Goal: Check status

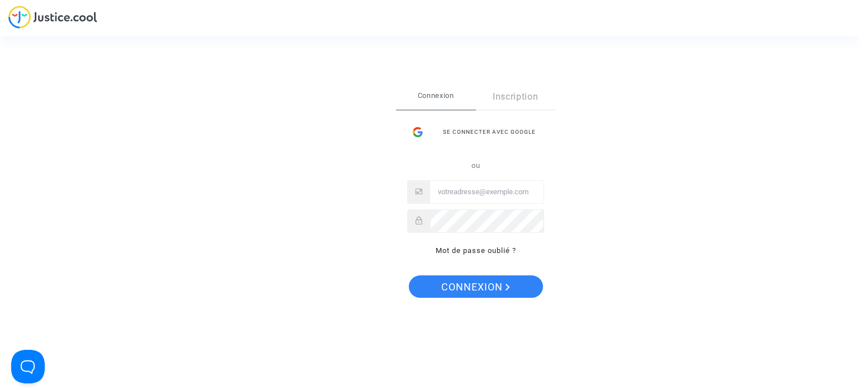
type input "[EMAIL_ADDRESS][DOMAIN_NAME]"
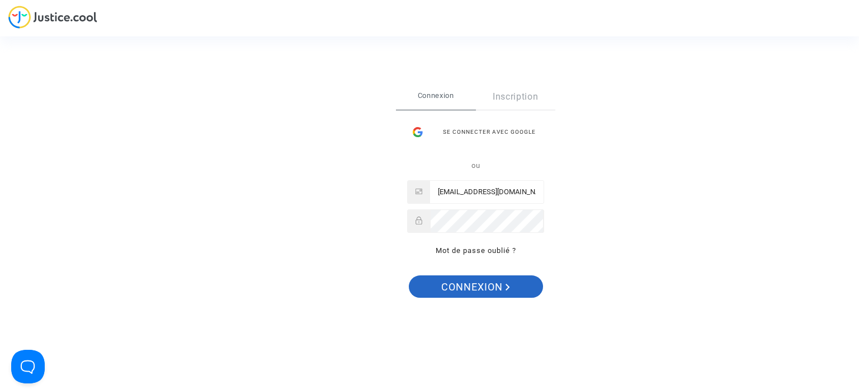
click at [474, 284] on span "Connexion" at bounding box center [475, 286] width 69 height 23
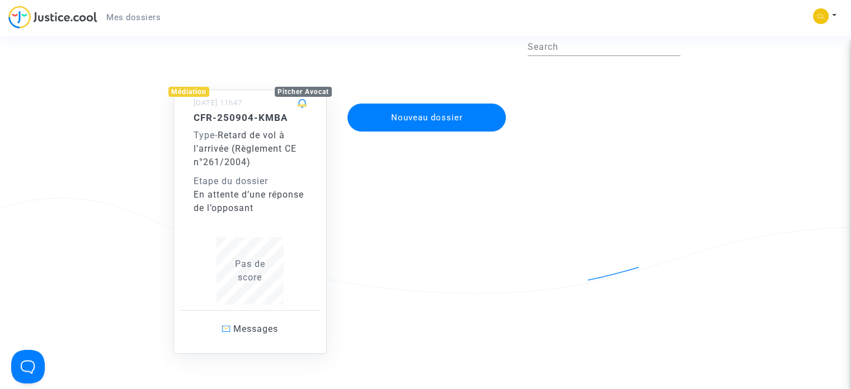
scroll to position [168, 0]
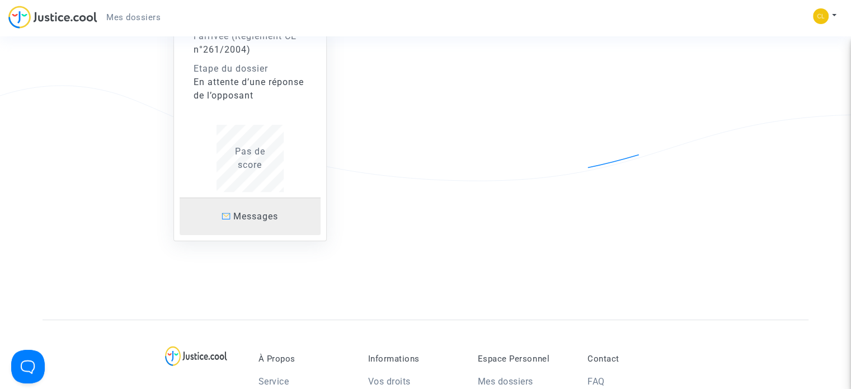
click at [246, 225] on link "Messages" at bounding box center [250, 215] width 141 height 37
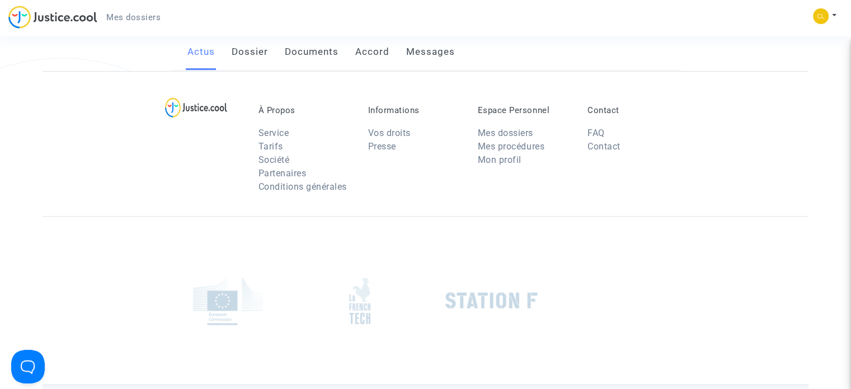
scroll to position [168, 0]
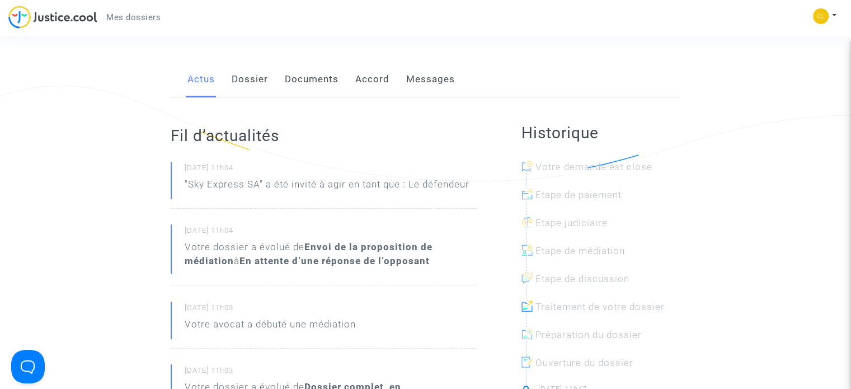
click at [240, 83] on link "Dossier" at bounding box center [250, 79] width 36 height 37
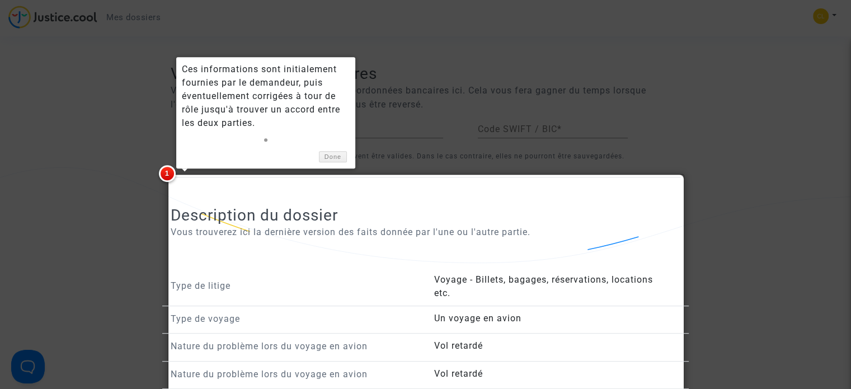
scroll to position [168, 0]
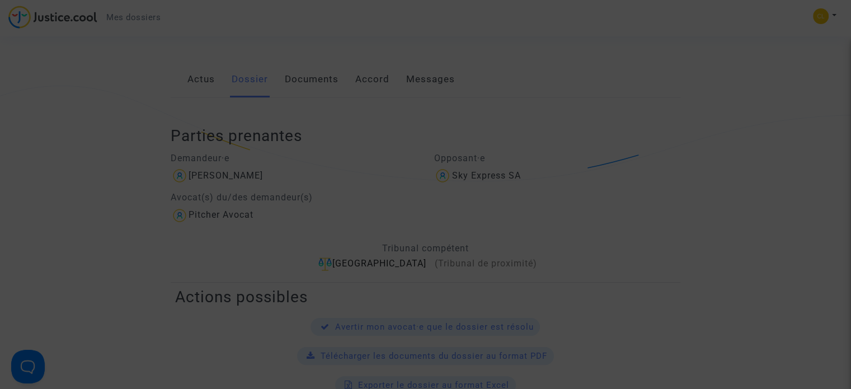
click at [313, 77] on div at bounding box center [425, 194] width 851 height 389
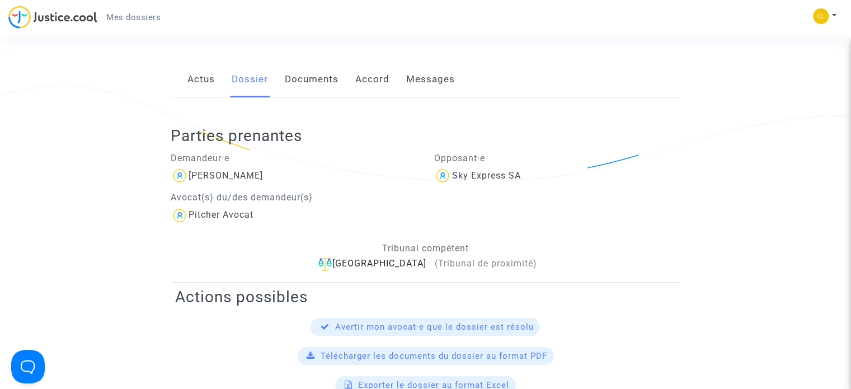
click at [310, 82] on link "Documents" at bounding box center [312, 79] width 54 height 37
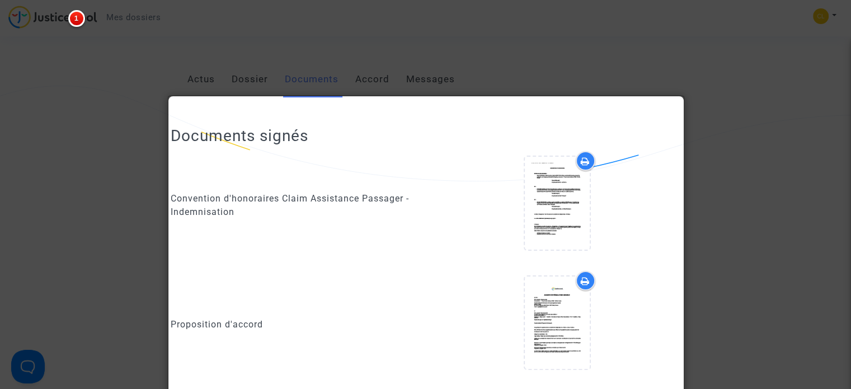
scroll to position [648, 0]
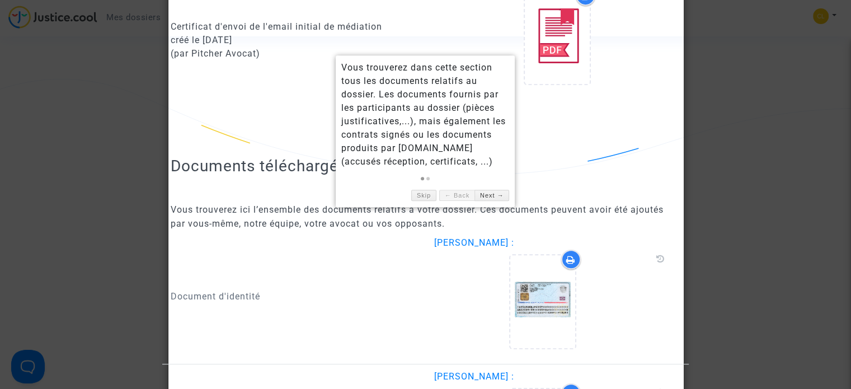
click at [592, 158] on h2 "Documents téléchargés" at bounding box center [425, 166] width 509 height 20
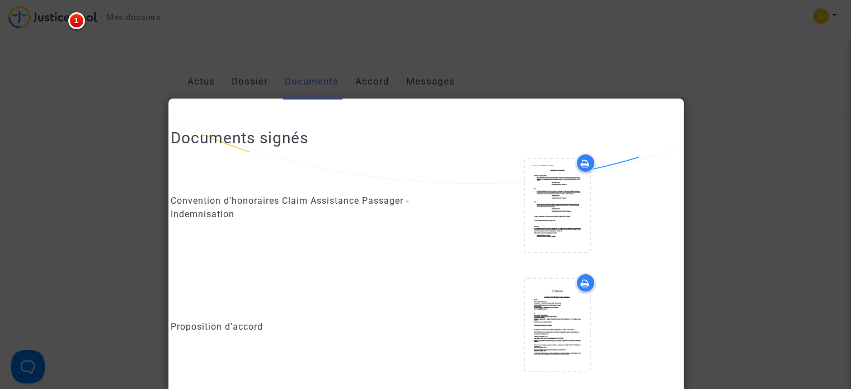
scroll to position [88, 0]
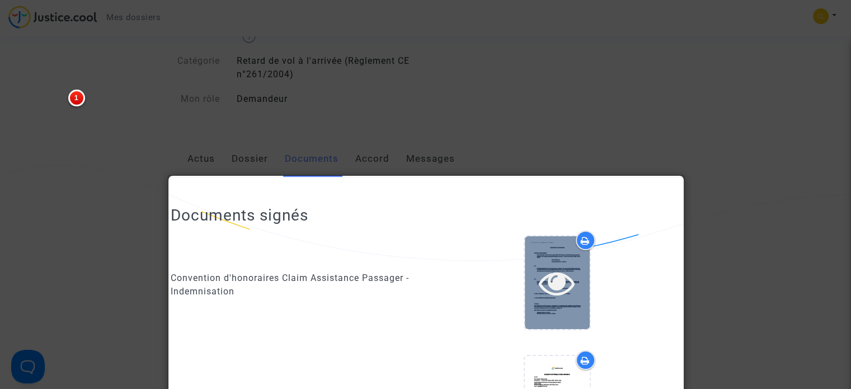
click at [544, 285] on icon at bounding box center [557, 283] width 36 height 36
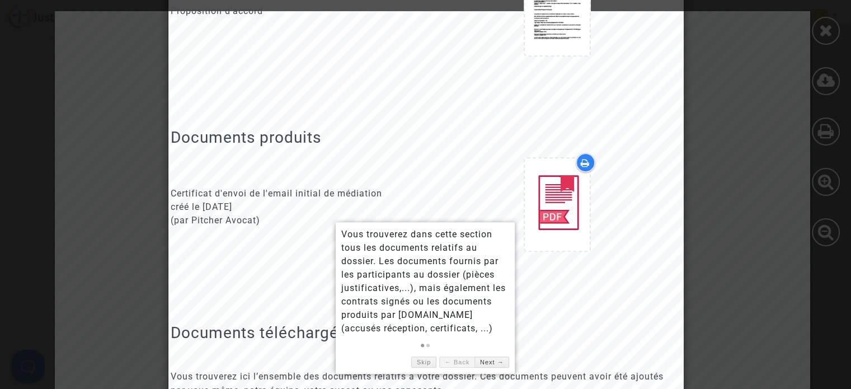
scroll to position [536, 0]
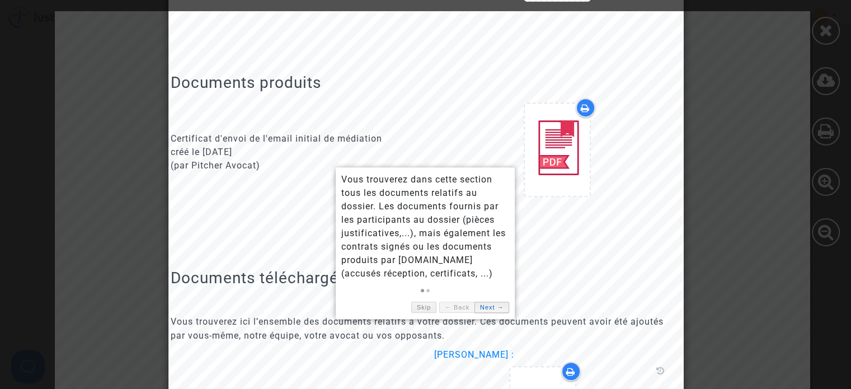
click at [496, 308] on link "Next →" at bounding box center [491, 307] width 35 height 12
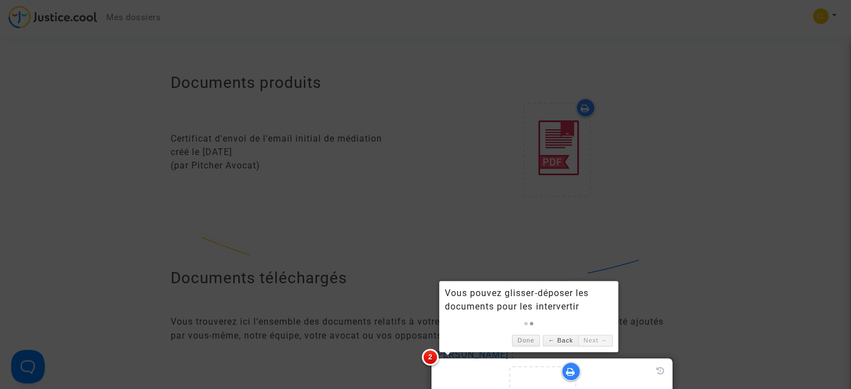
click at [454, 228] on div at bounding box center [425, 194] width 851 height 389
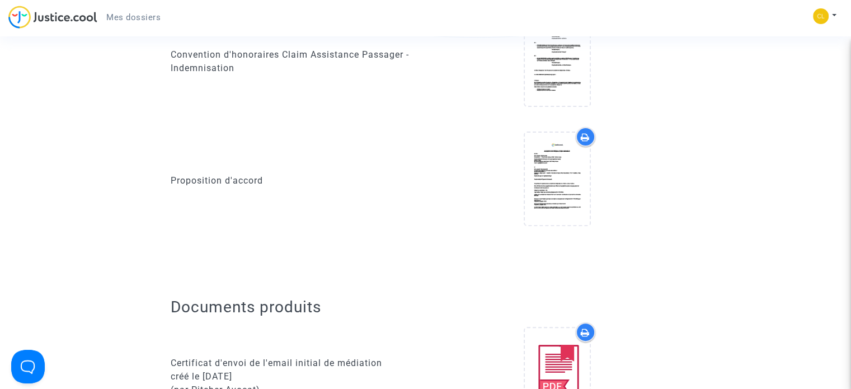
scroll to position [144, 0]
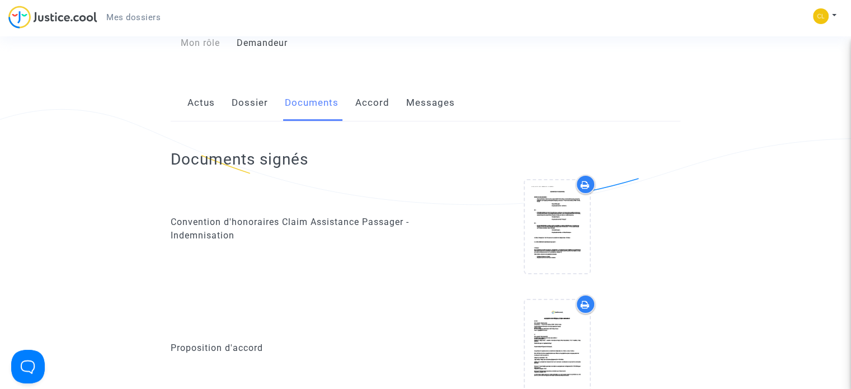
click at [373, 105] on link "Accord" at bounding box center [372, 102] width 34 height 37
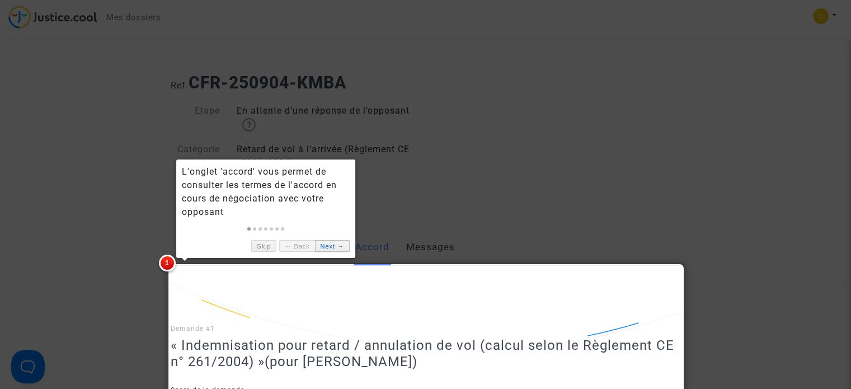
click at [346, 248] on link "Next →" at bounding box center [332, 246] width 35 height 12
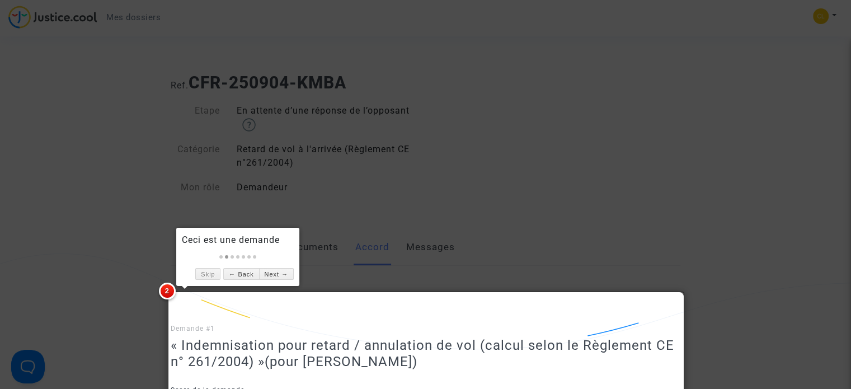
click at [424, 252] on div at bounding box center [425, 194] width 851 height 389
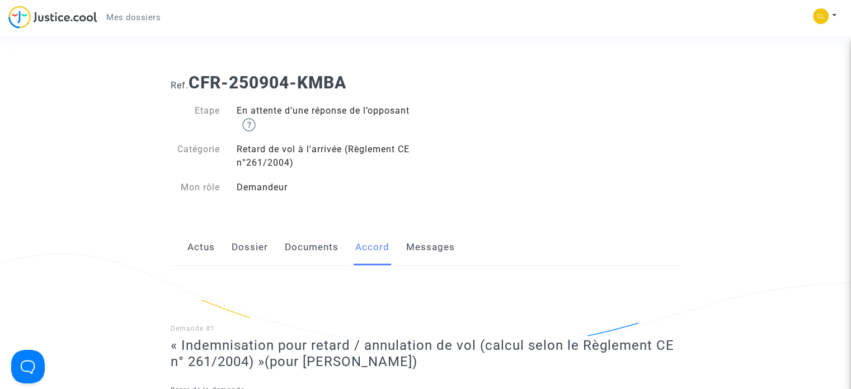
click at [424, 251] on link "Messages" at bounding box center [430, 247] width 49 height 37
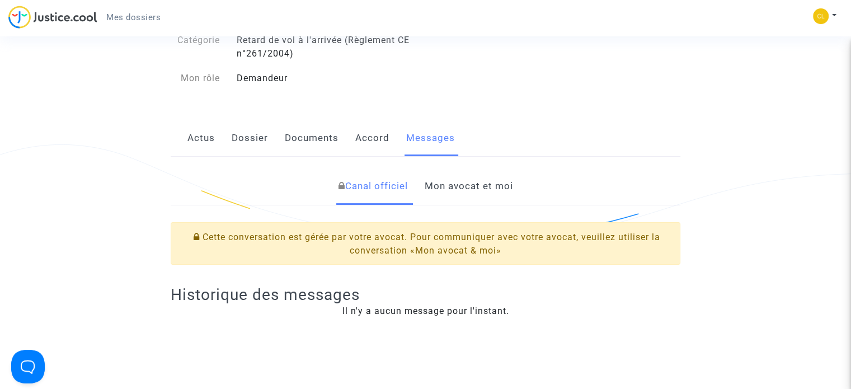
scroll to position [112, 0]
